Goal: Information Seeking & Learning: Learn about a topic

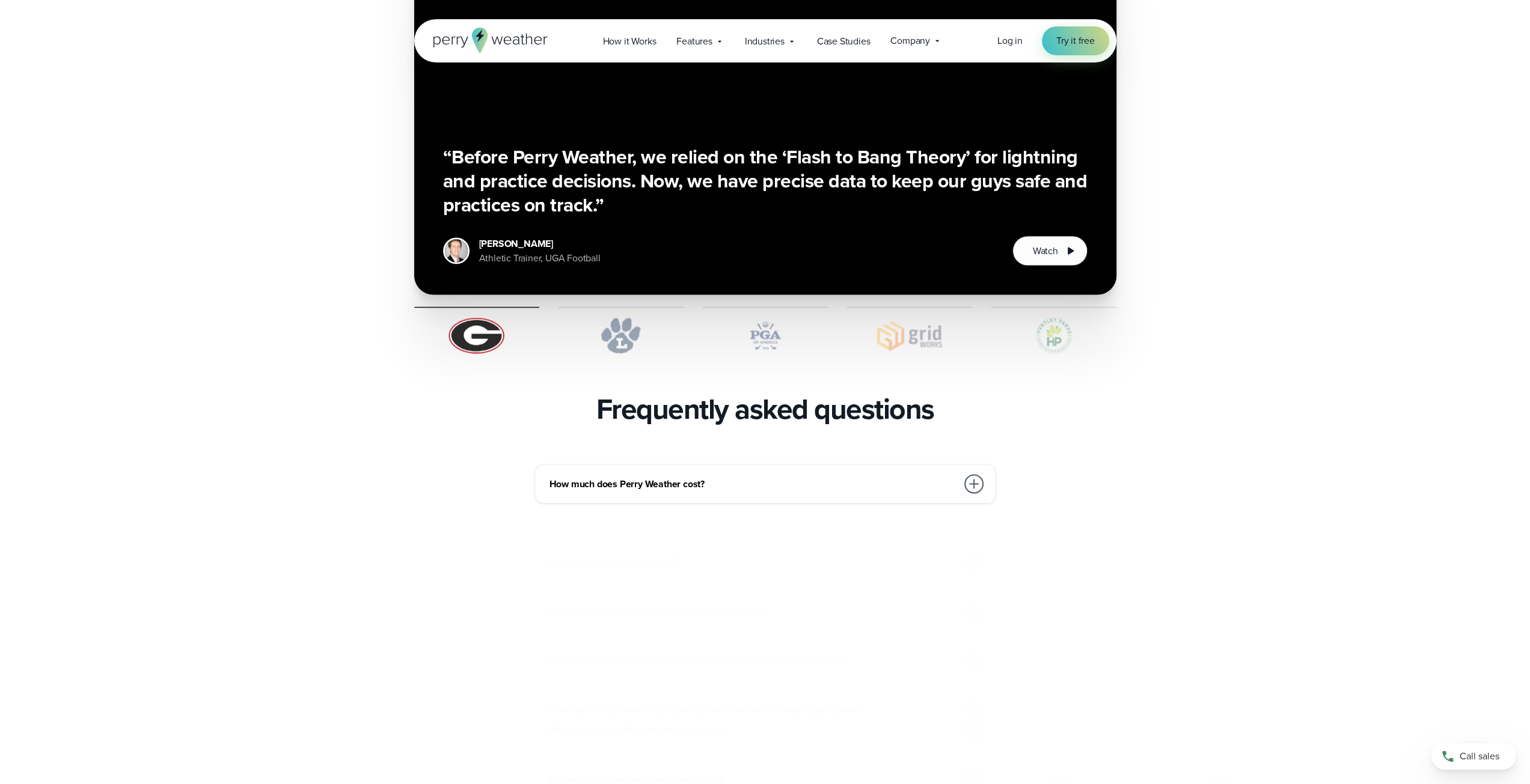
scroll to position [2464, 0]
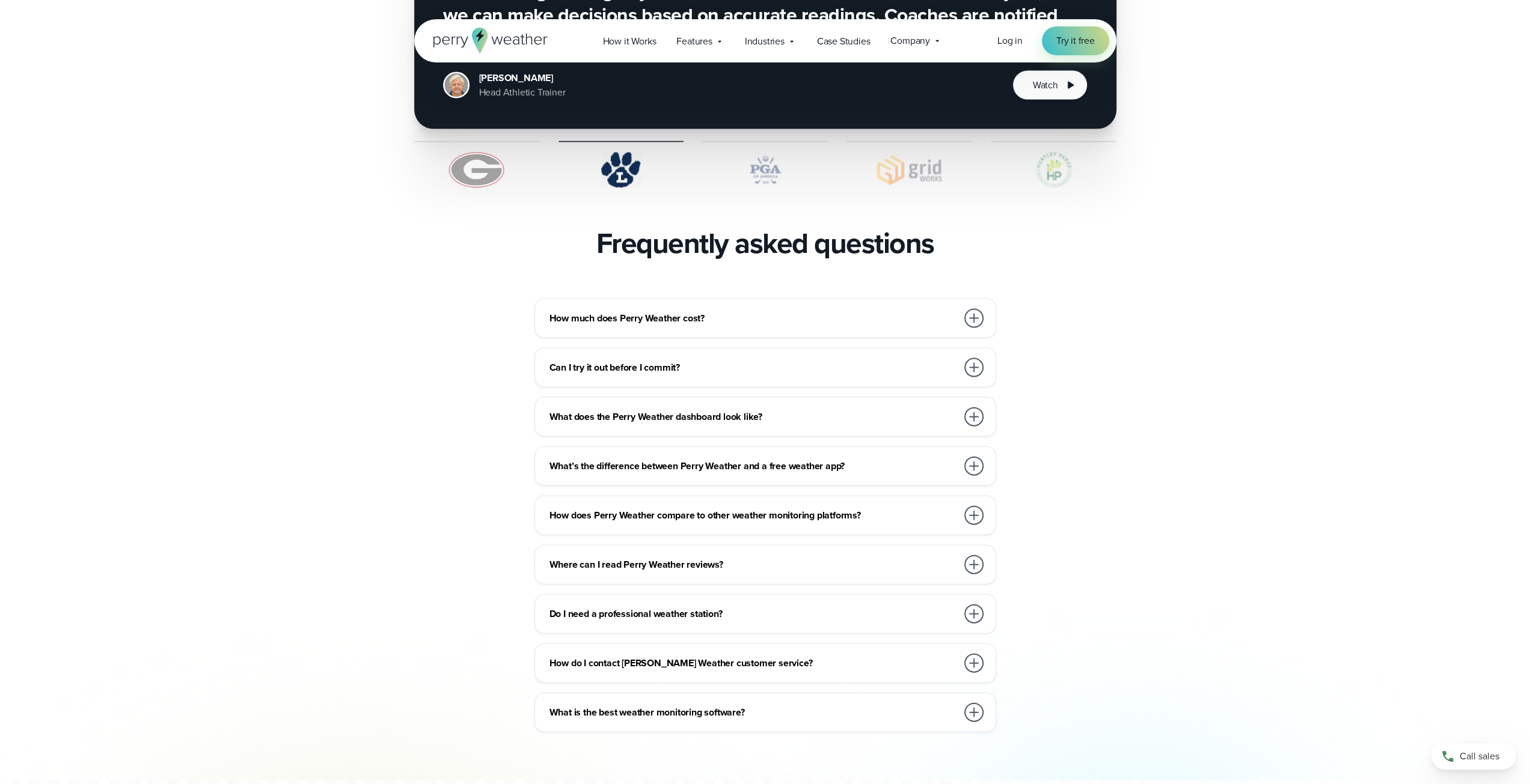
click at [974, 309] on div at bounding box center [974, 319] width 19 height 19
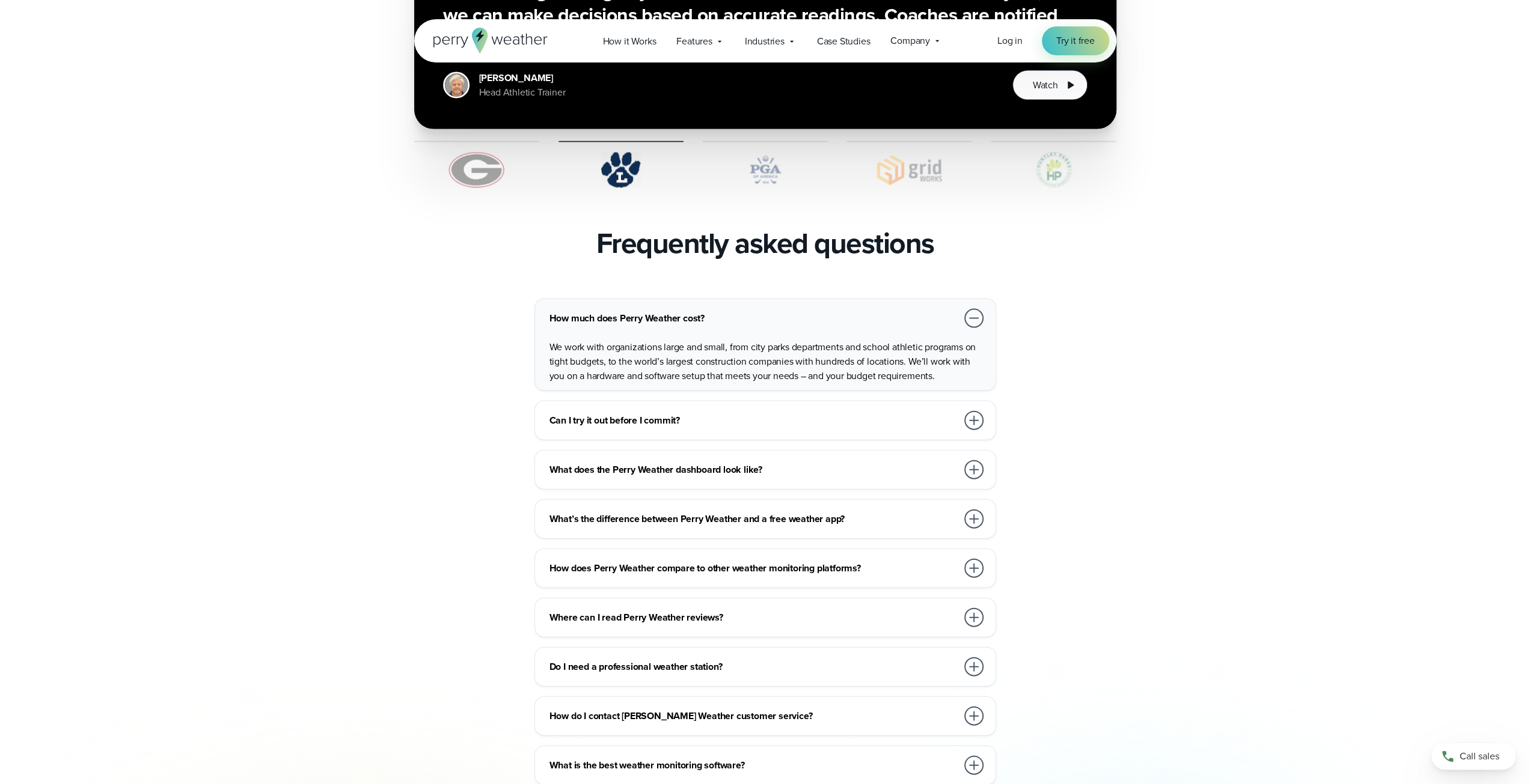
click at [974, 309] on div at bounding box center [974, 319] width 19 height 19
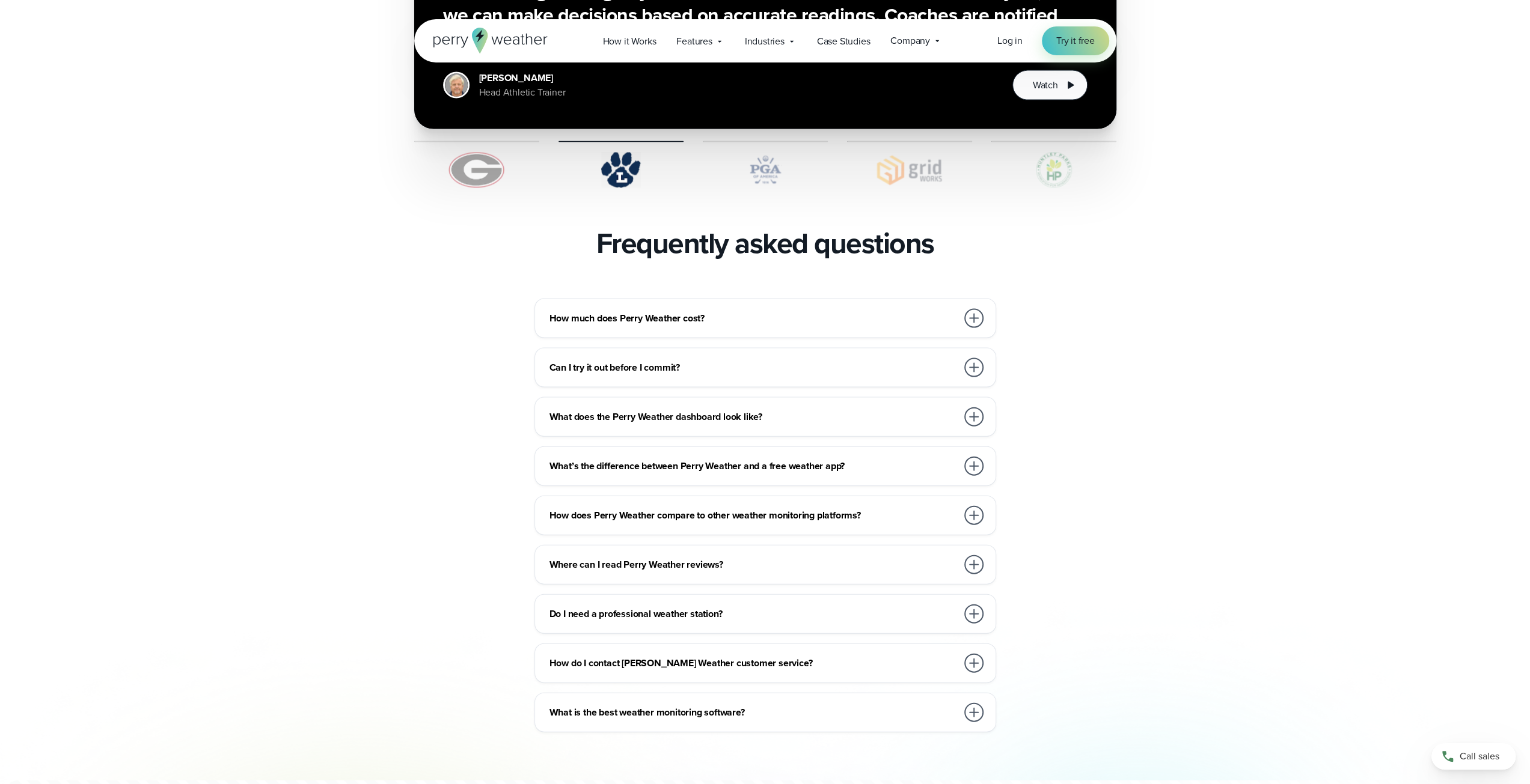
click at [971, 358] on div at bounding box center [974, 368] width 19 height 19
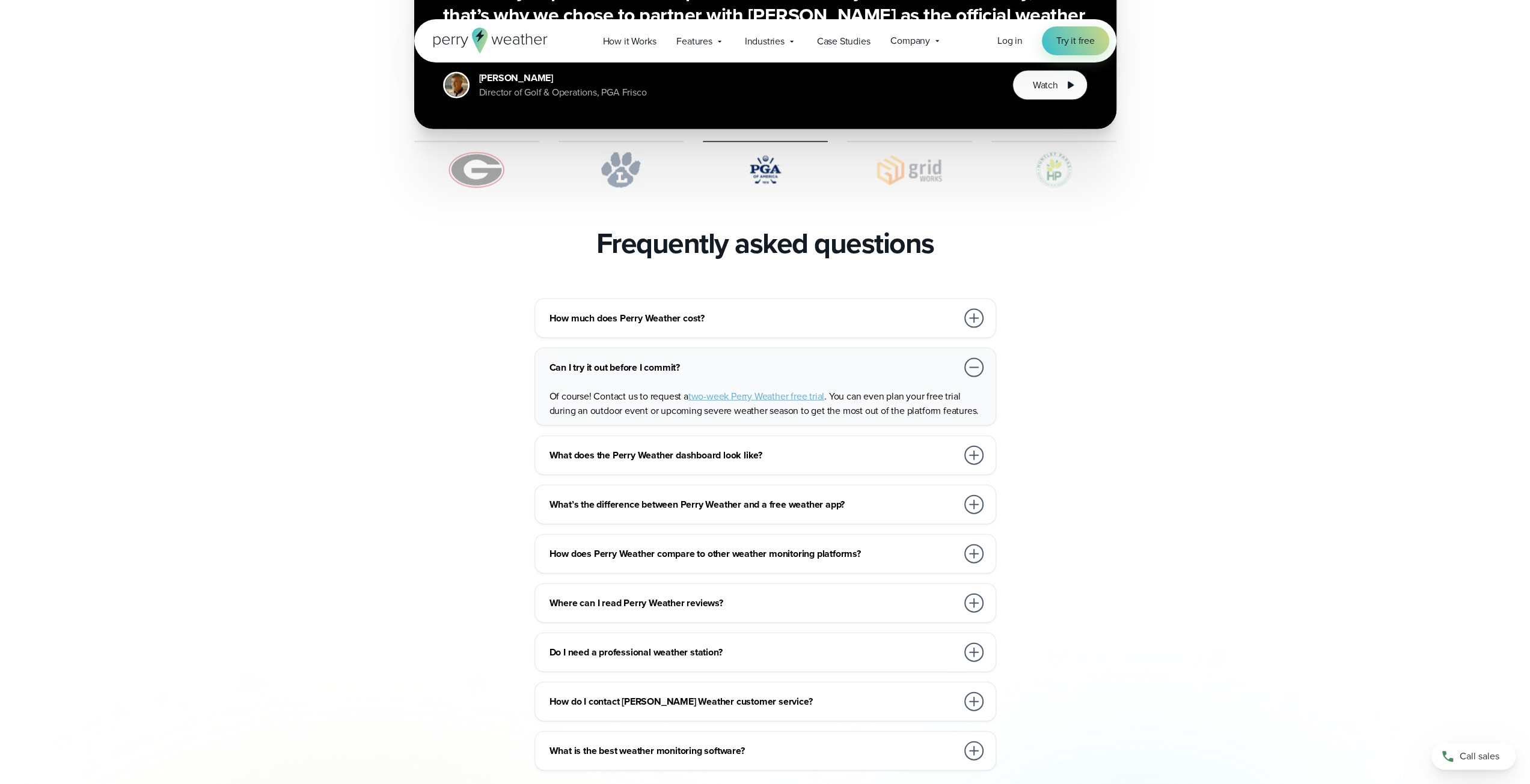
click at [971, 358] on div at bounding box center [974, 368] width 19 height 19
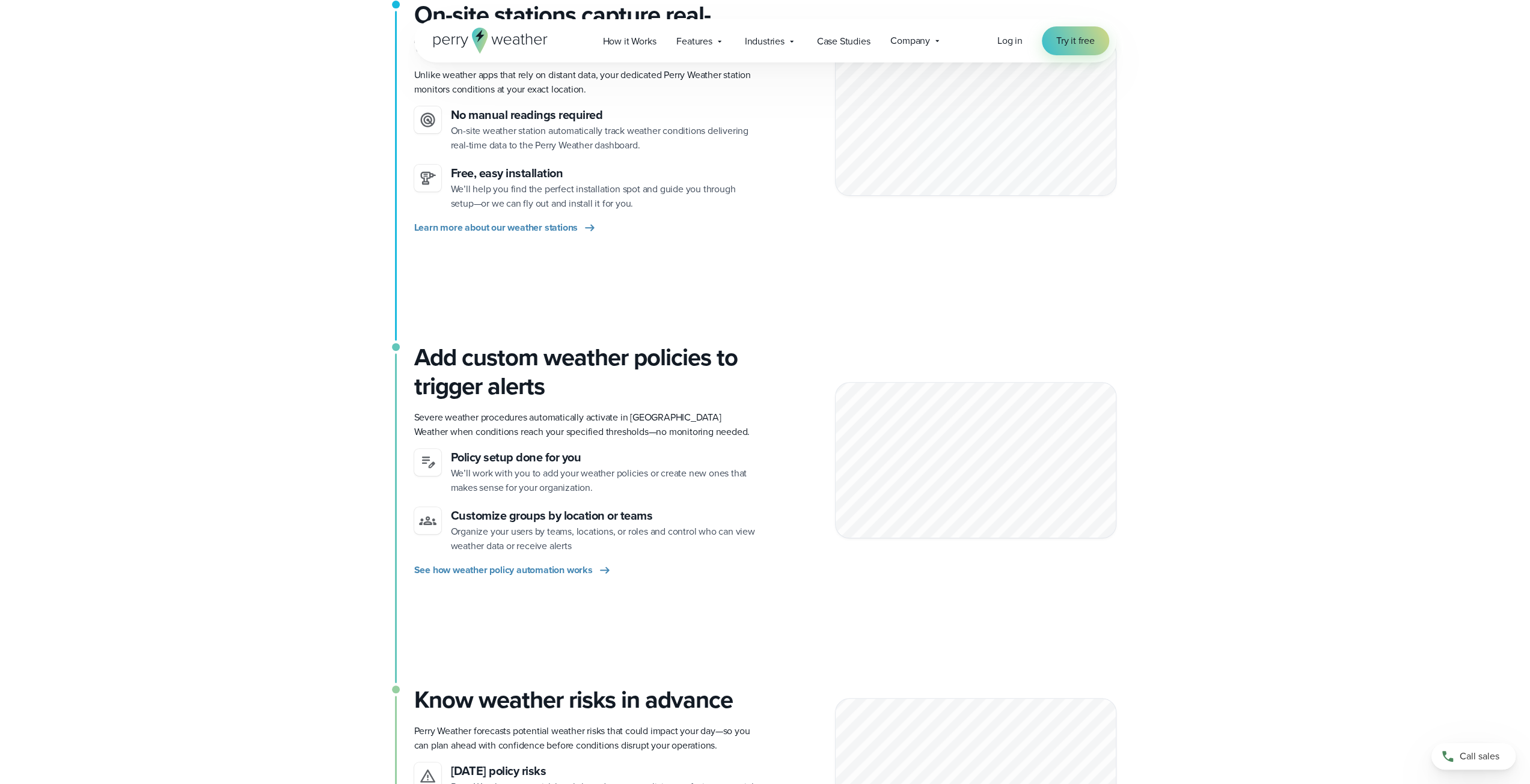
scroll to position [0, 0]
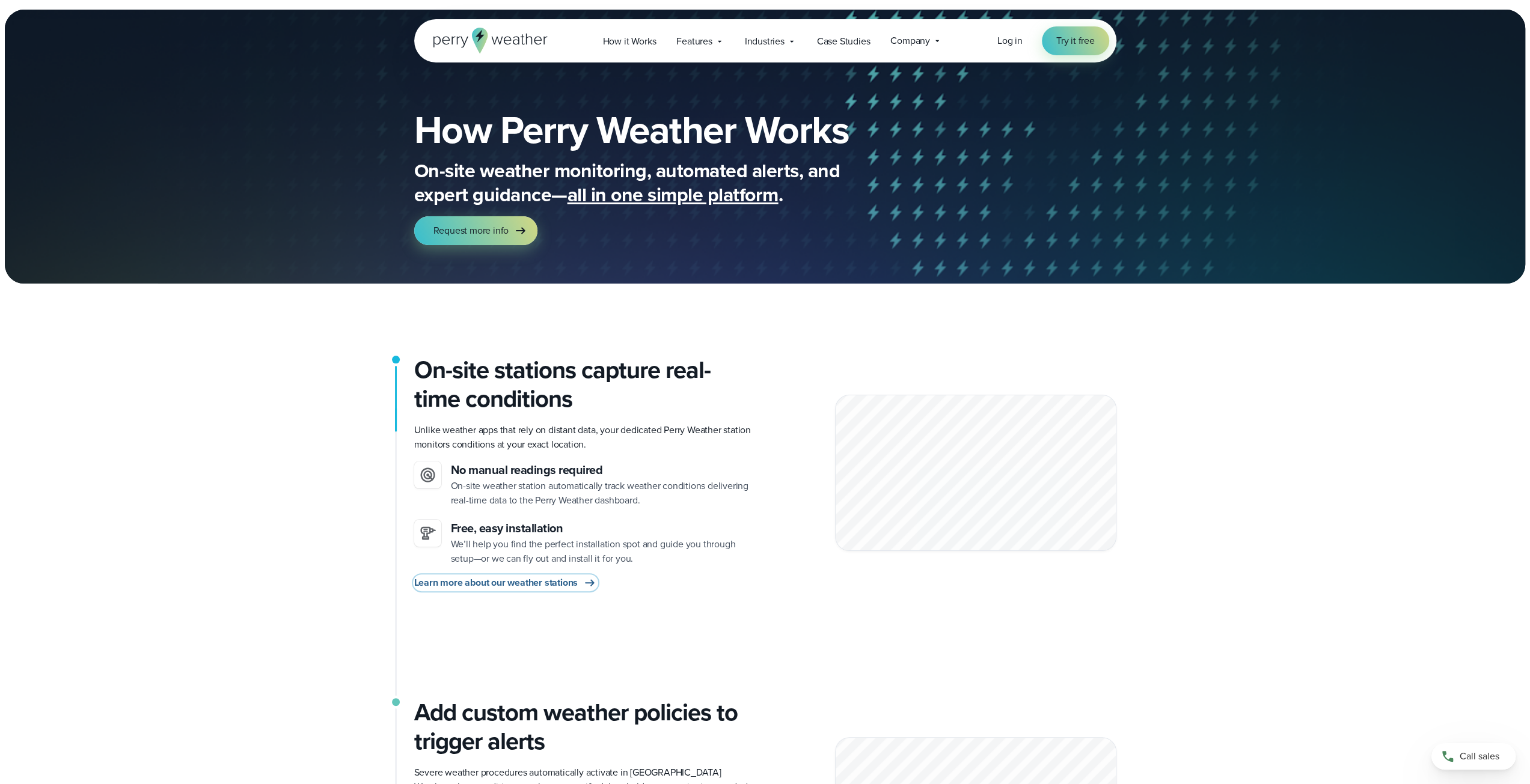
click at [515, 585] on span "Learn more about our weather stations" at bounding box center [496, 583] width 164 height 15
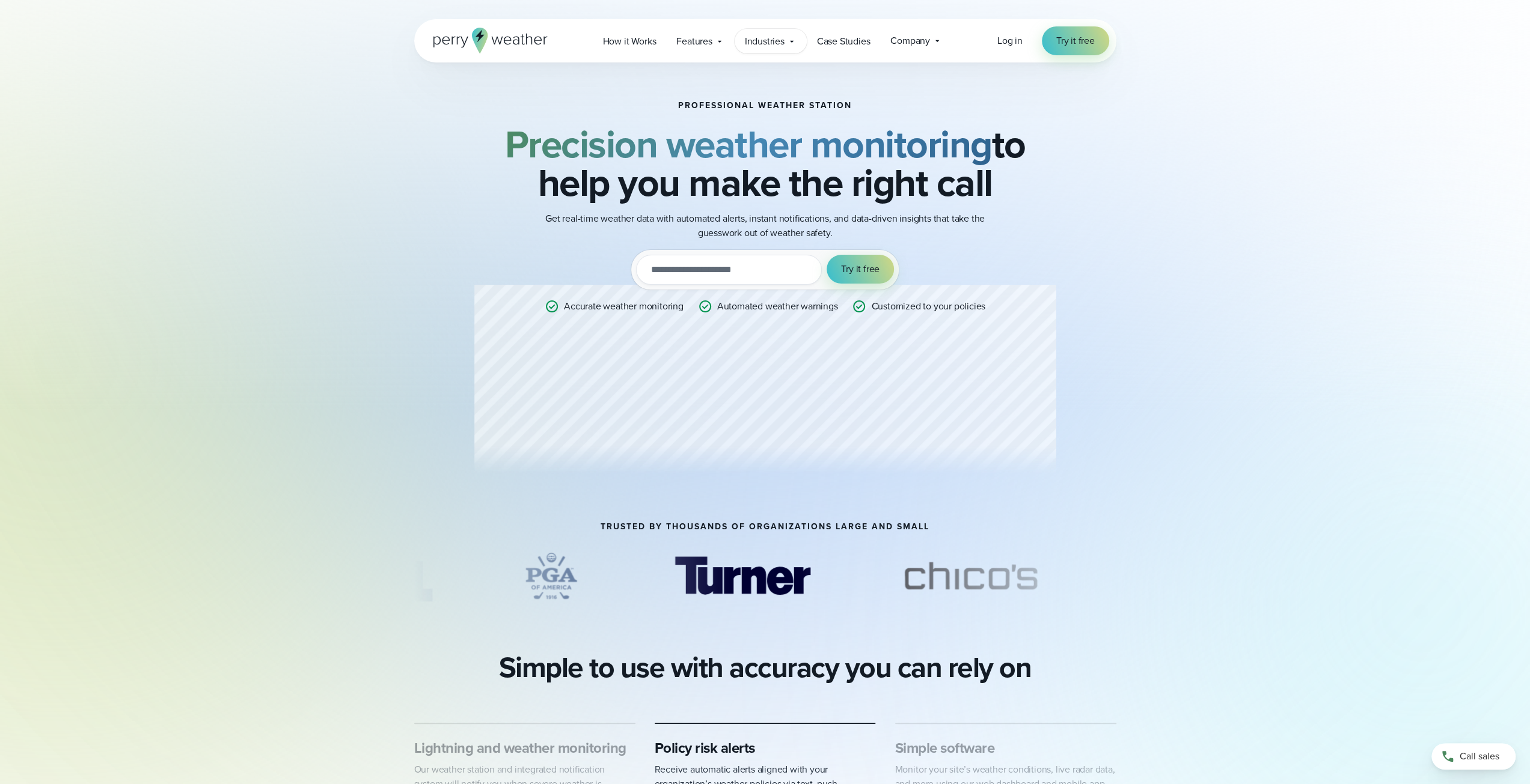
click at [773, 39] on span "Industries" at bounding box center [764, 41] width 39 height 15
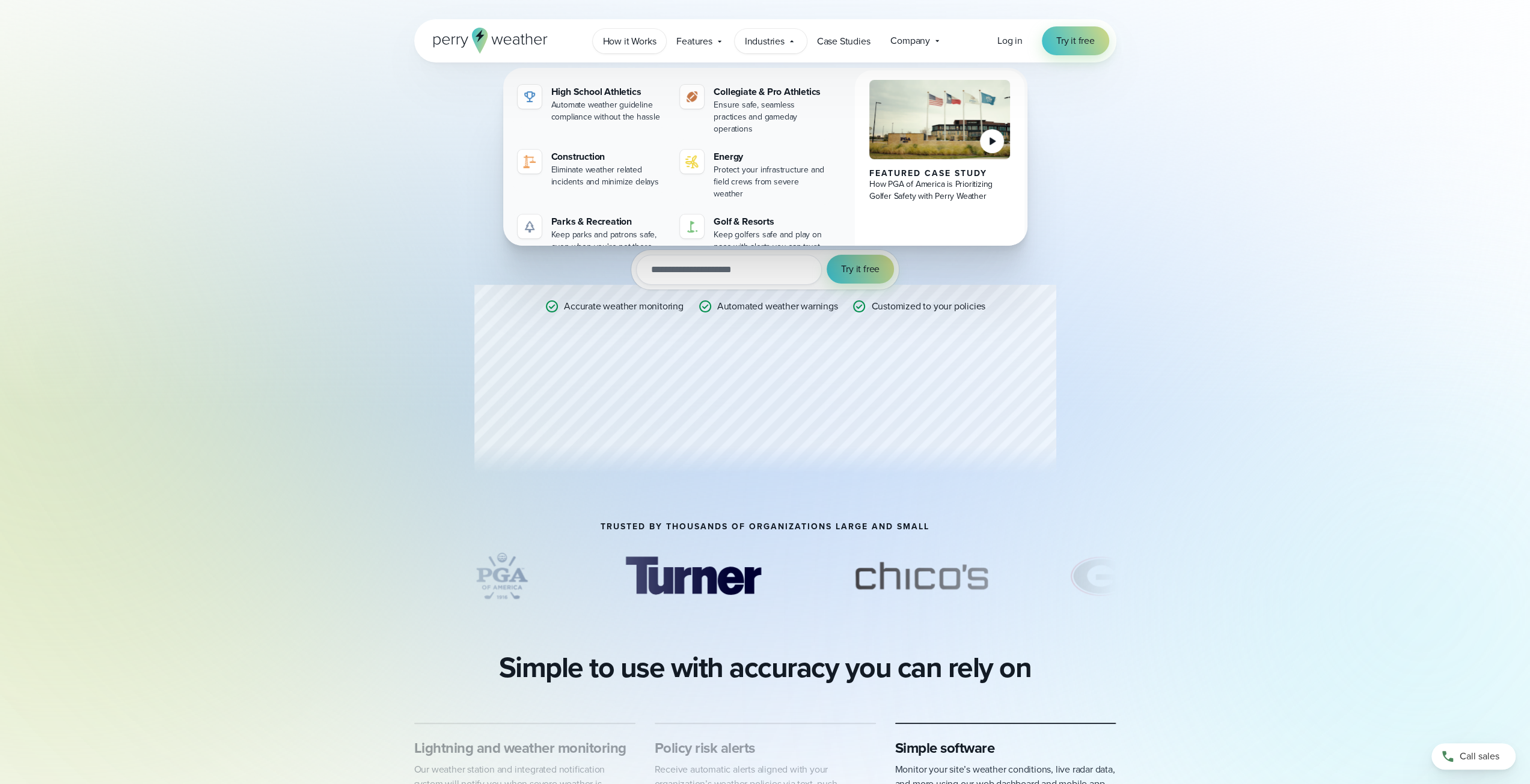
click at [642, 42] on span "How it Works" at bounding box center [630, 41] width 53 height 15
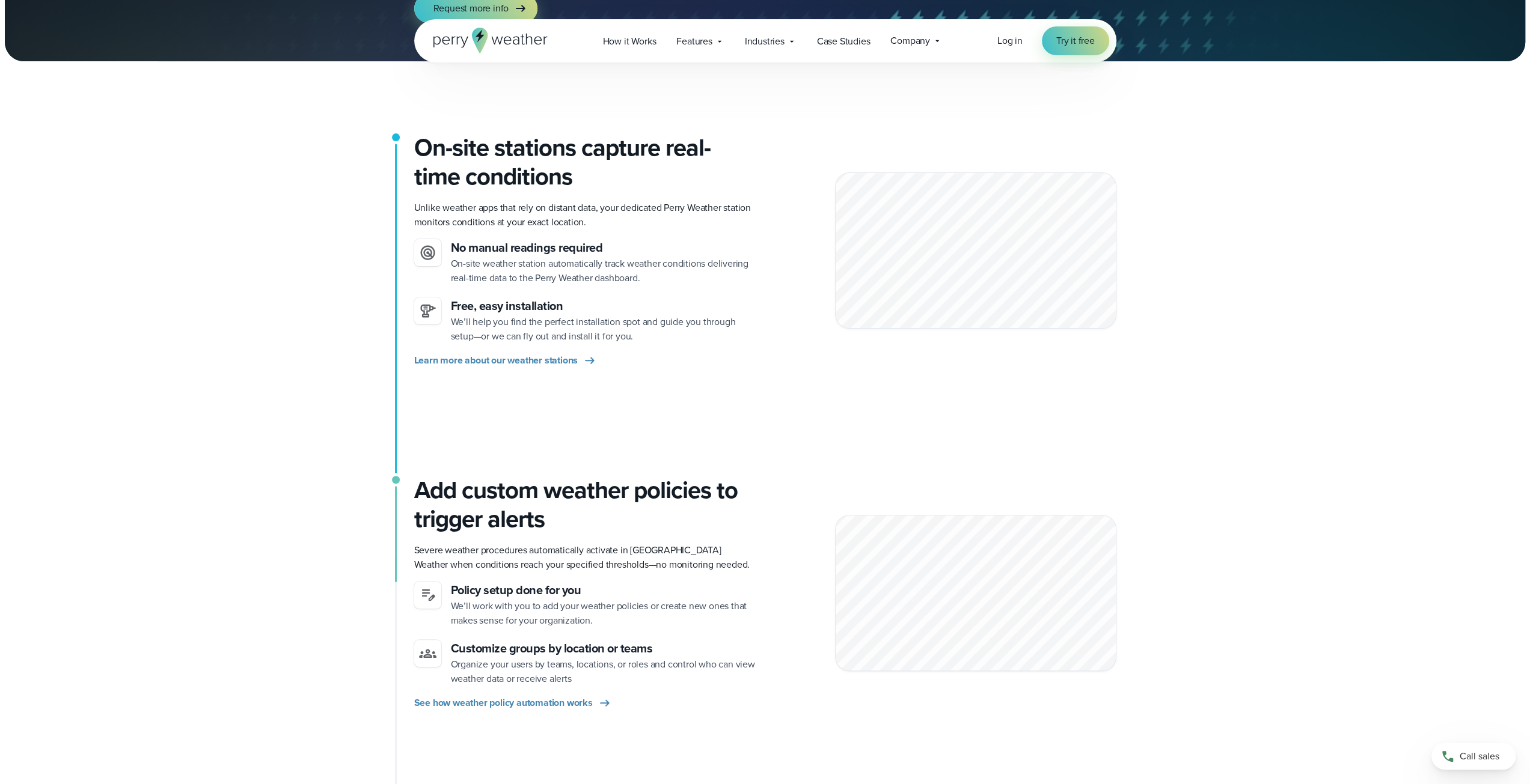
scroll to position [360, 0]
